Goal: Task Accomplishment & Management: Use online tool/utility

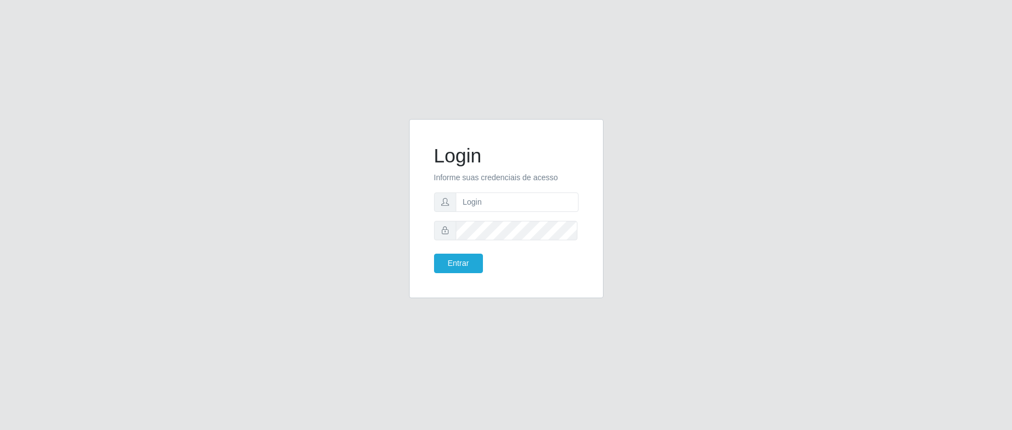
click at [532, 202] on input "text" at bounding box center [517, 201] width 123 height 19
type input "zivaneide@ideal"
click at [434, 253] on button "Entrar" at bounding box center [458, 262] width 49 height 19
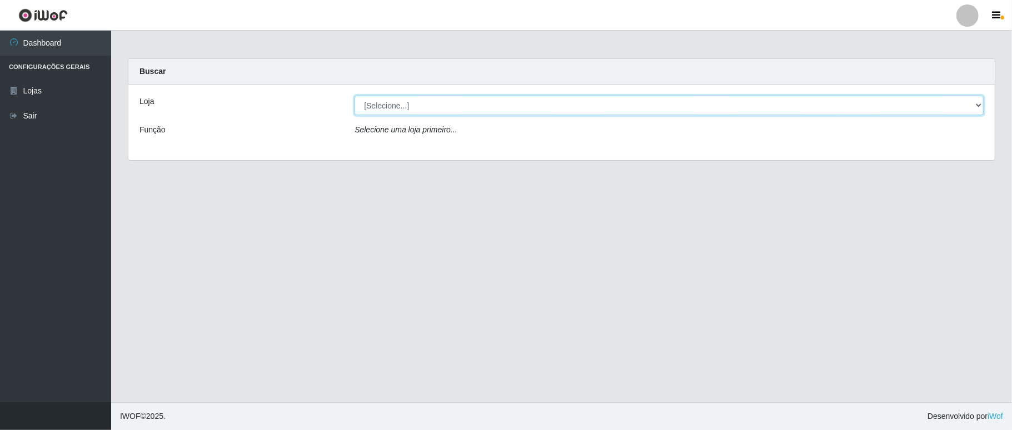
click at [396, 103] on select "[Selecione...] Ideal - Conceição" at bounding box center [669, 105] width 629 height 19
select select "231"
click at [355, 96] on select "[Selecione...] Ideal - Conceição" at bounding box center [669, 105] width 629 height 19
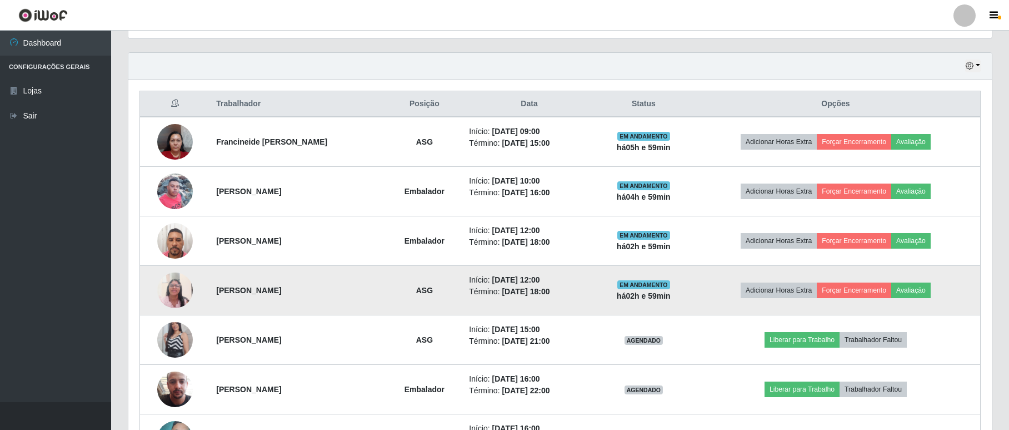
scroll to position [510, 0]
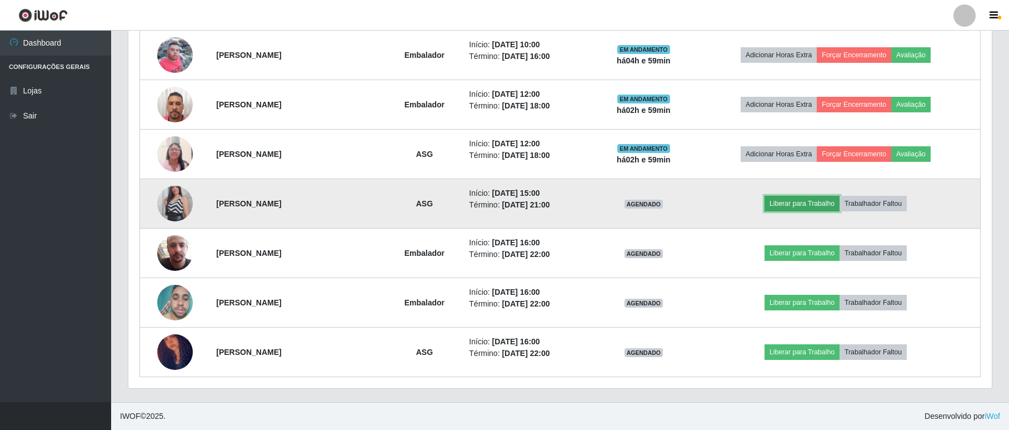
click at [817, 203] on button "Liberar para Trabalho" at bounding box center [802, 204] width 75 height 16
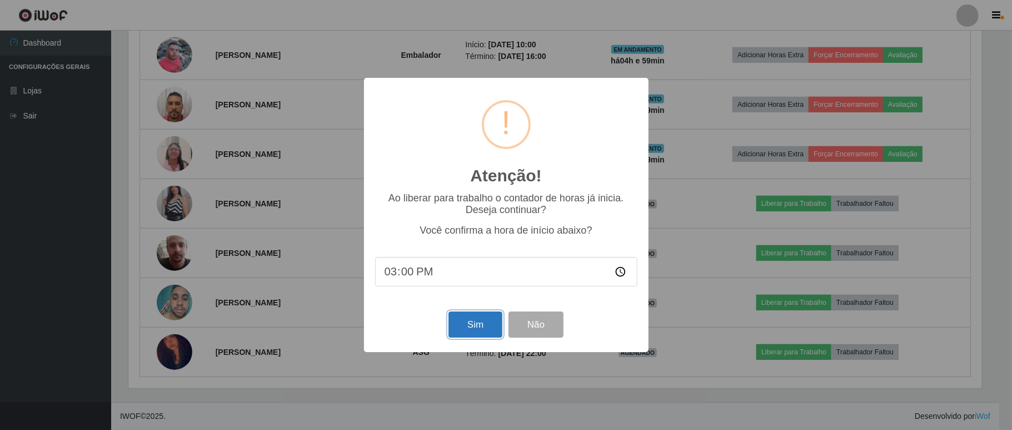
click at [463, 321] on button "Sim" at bounding box center [476, 324] width 54 height 26
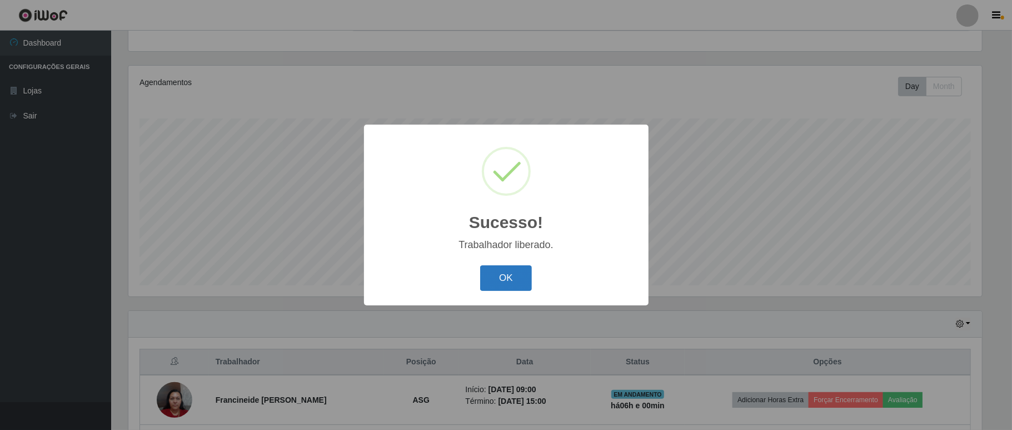
click at [514, 281] on button "OK" at bounding box center [506, 278] width 52 height 26
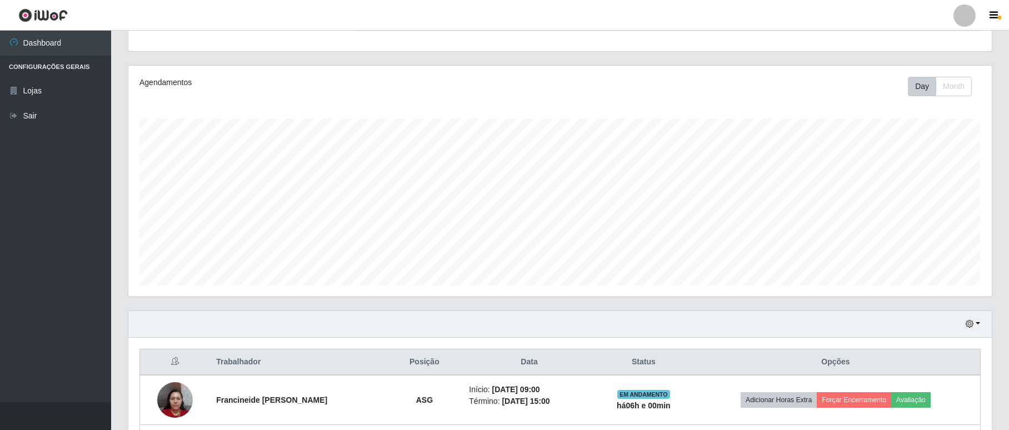
scroll to position [231, 863]
click at [14, 123] on link "Sair" at bounding box center [55, 115] width 111 height 25
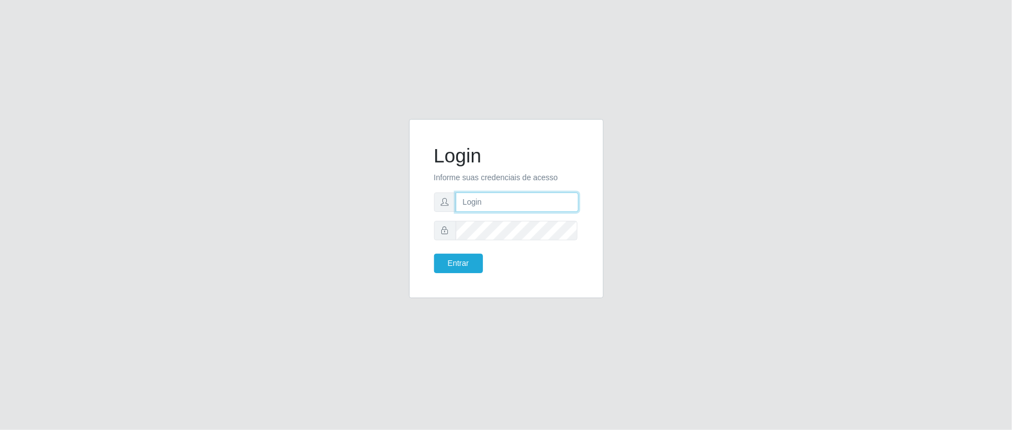
click at [499, 202] on input "text" at bounding box center [517, 201] width 123 height 19
type input "zivaneide@ideal"
click at [434, 253] on button "Entrar" at bounding box center [458, 262] width 49 height 19
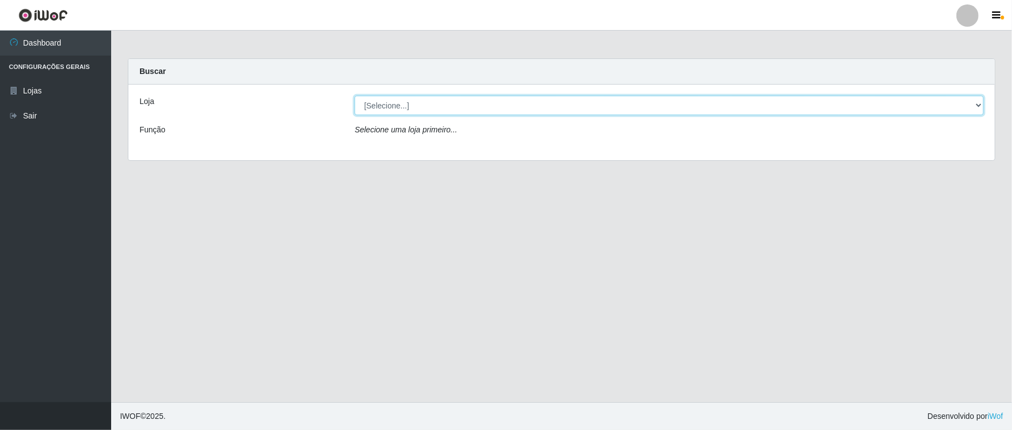
drag, startPoint x: 436, startPoint y: 124, endPoint x: 423, endPoint y: 103, distance: 25.0
click at [423, 103] on select "[Selecione...] Ideal - Conceição" at bounding box center [669, 105] width 629 height 19
click at [355, 96] on select "[Selecione...] Ideal - Conceição" at bounding box center [669, 105] width 629 height 19
click at [416, 110] on select "[Selecione...] Ideal - Conceição" at bounding box center [669, 105] width 629 height 19
select select "231"
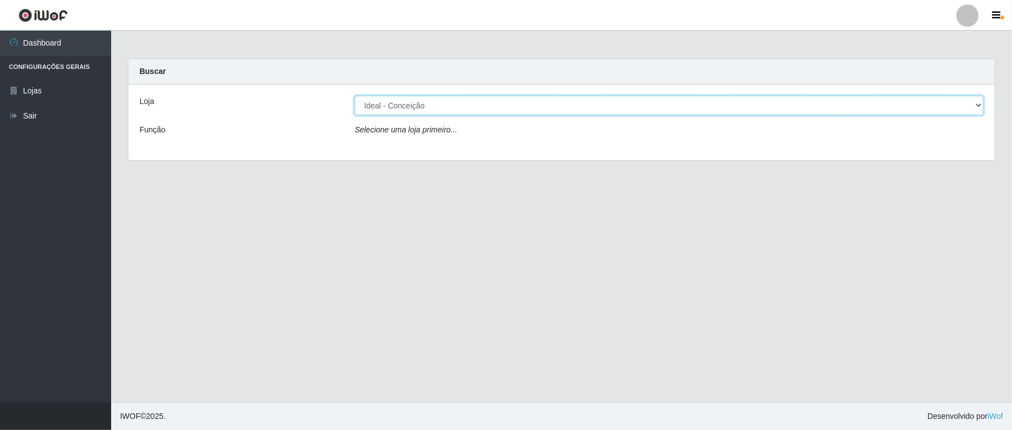
click at [355, 96] on select "[Selecione...] Ideal - Conceição" at bounding box center [669, 105] width 629 height 19
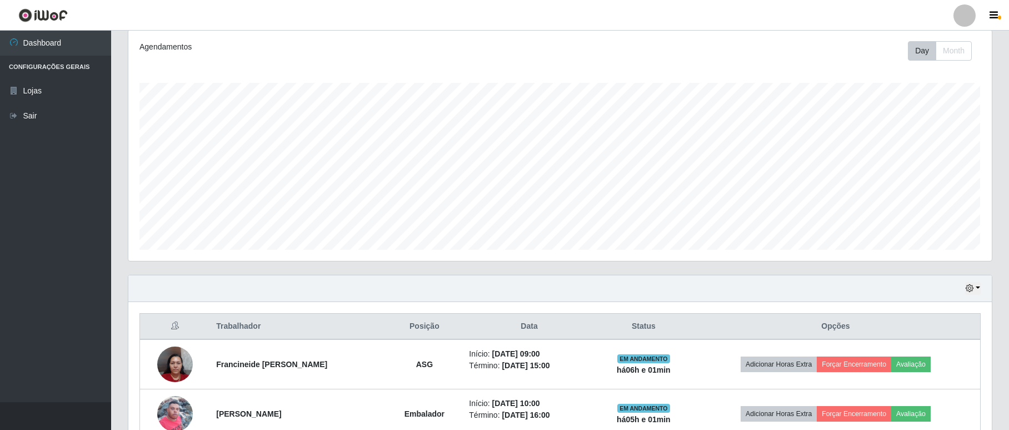
scroll to position [222, 0]
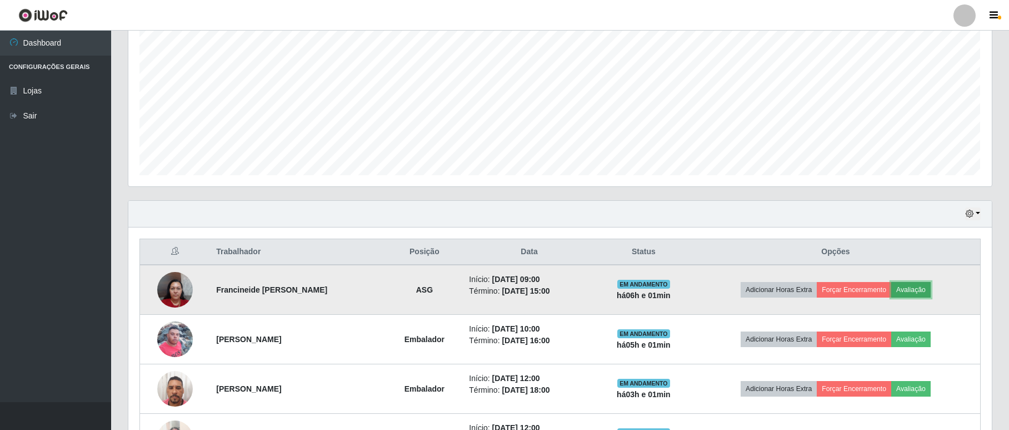
click at [914, 293] on button "Avaliação" at bounding box center [910, 290] width 39 height 16
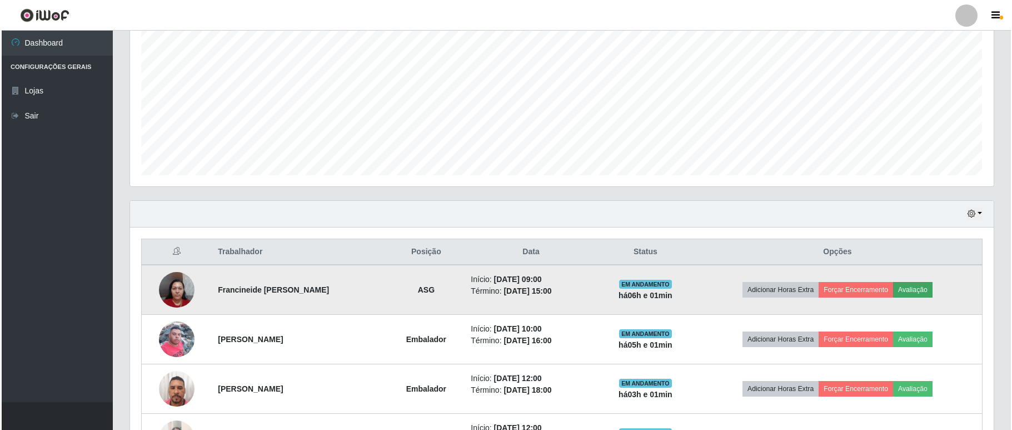
scroll to position [231, 854]
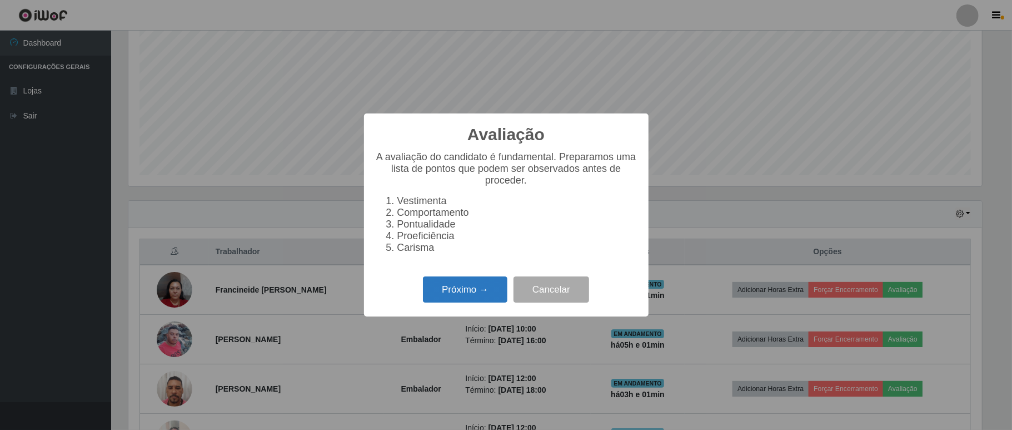
click at [485, 289] on button "Próximo →" at bounding box center [465, 289] width 84 height 26
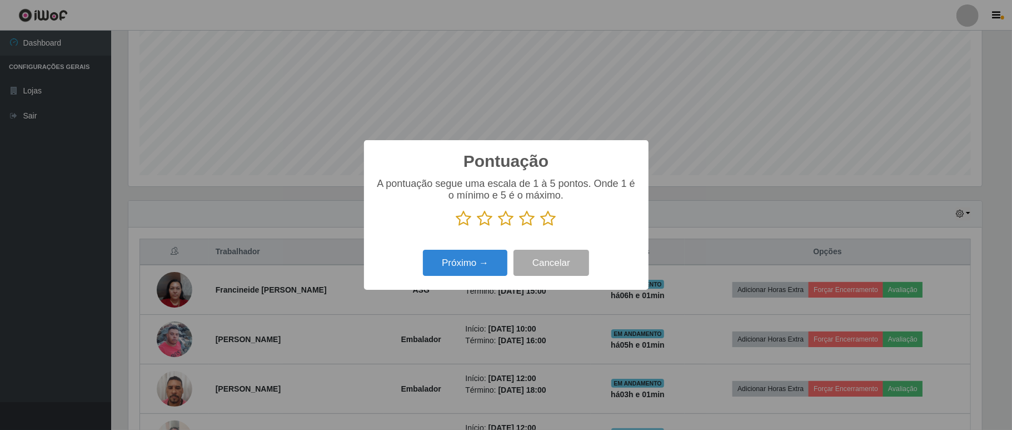
drag, startPoint x: 548, startPoint y: 211, endPoint x: 534, endPoint y: 231, distance: 24.7
click at [541, 220] on icon at bounding box center [549, 218] width 16 height 17
click at [541, 227] on input "radio" at bounding box center [541, 227] width 0 height 0
click at [420, 263] on div "Próximo → Cancelar" at bounding box center [506, 263] width 262 height 32
click at [472, 258] on button "Próximo →" at bounding box center [465, 263] width 84 height 26
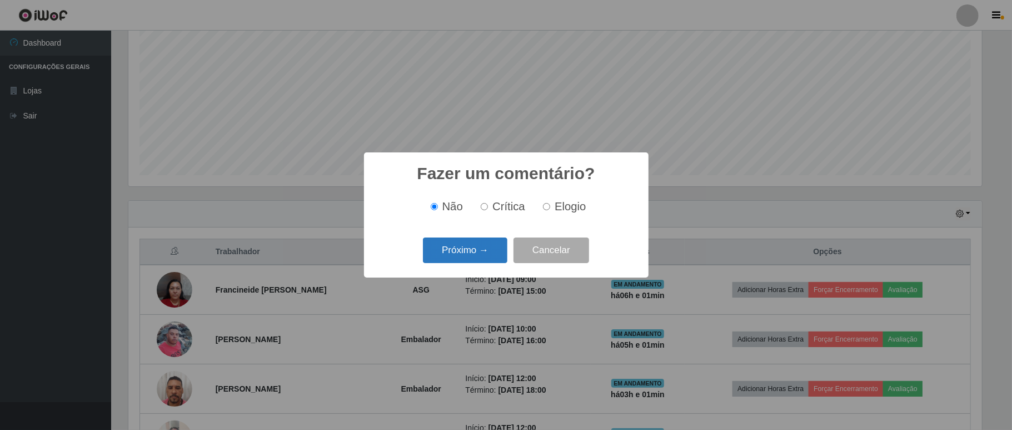
click at [463, 256] on button "Próximo →" at bounding box center [465, 250] width 84 height 26
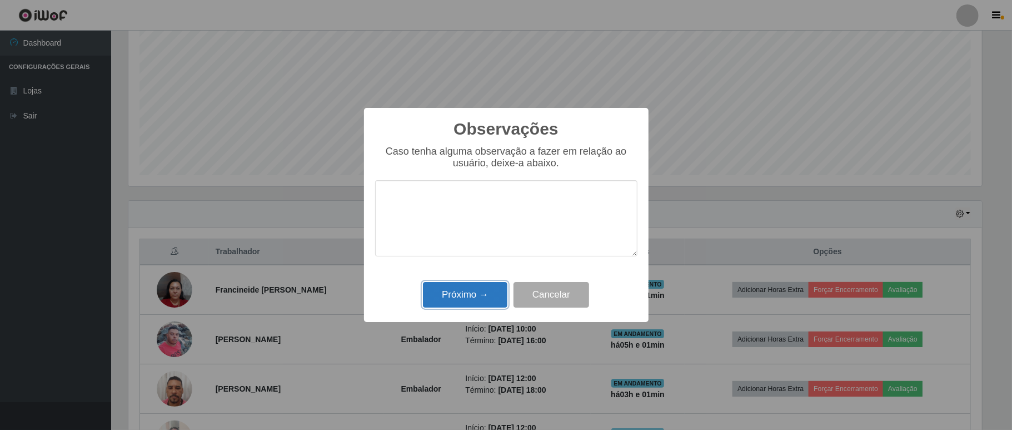
click at [454, 290] on button "Próximo →" at bounding box center [465, 295] width 84 height 26
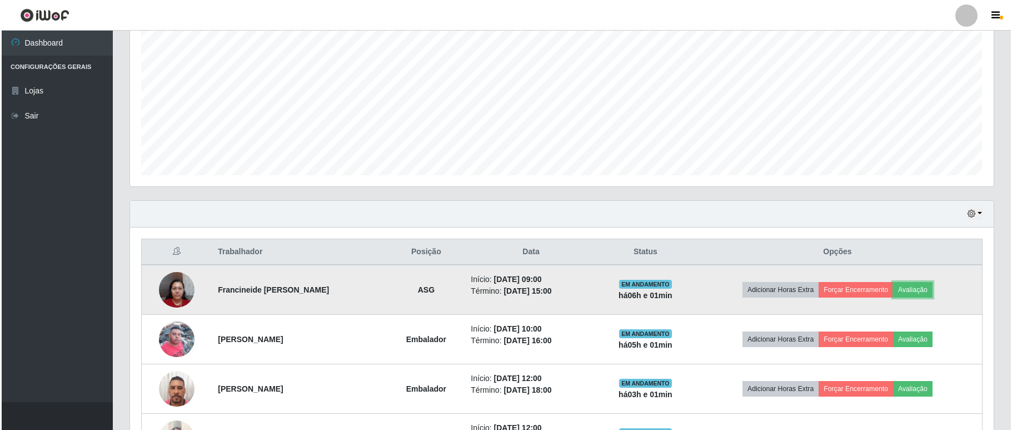
scroll to position [231, 863]
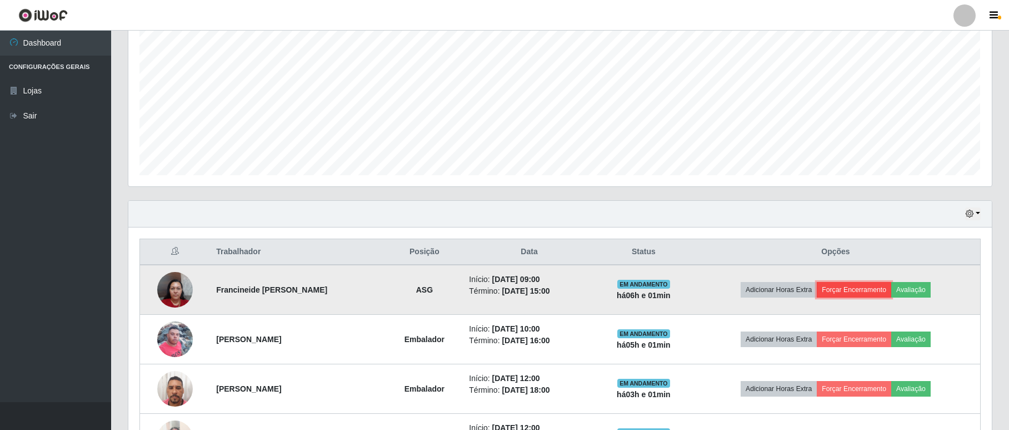
click at [848, 285] on button "Forçar Encerramento" at bounding box center [854, 290] width 74 height 16
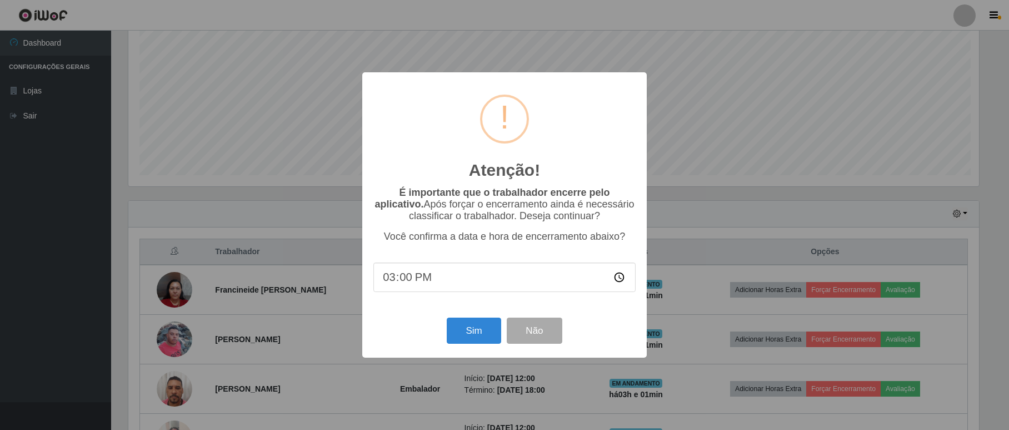
scroll to position [231, 854]
click at [461, 327] on button "Sim" at bounding box center [476, 330] width 54 height 26
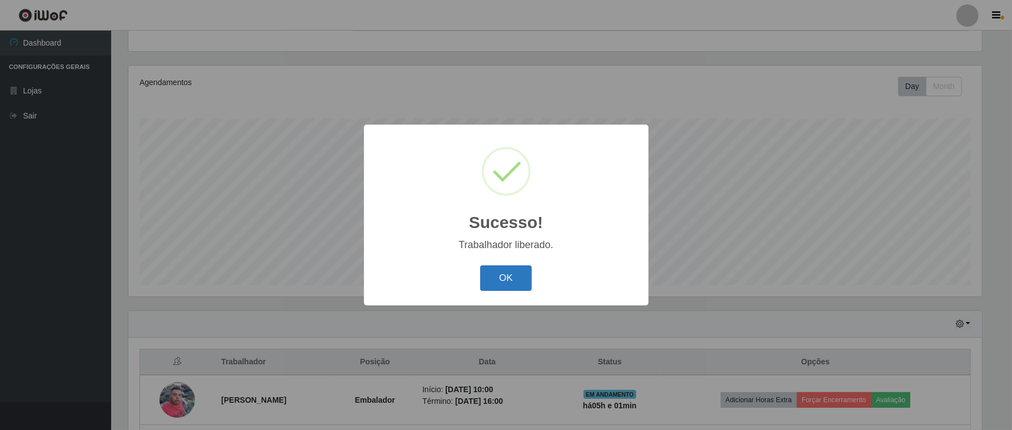
click at [490, 287] on button "OK" at bounding box center [506, 278] width 52 height 26
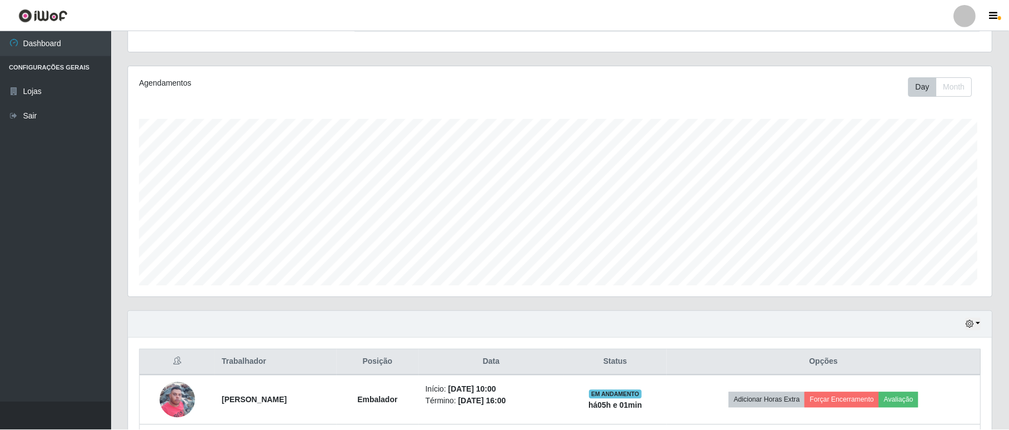
scroll to position [231, 863]
click at [59, 118] on link "Sair" at bounding box center [55, 115] width 111 height 25
